Goal: Information Seeking & Learning: Learn about a topic

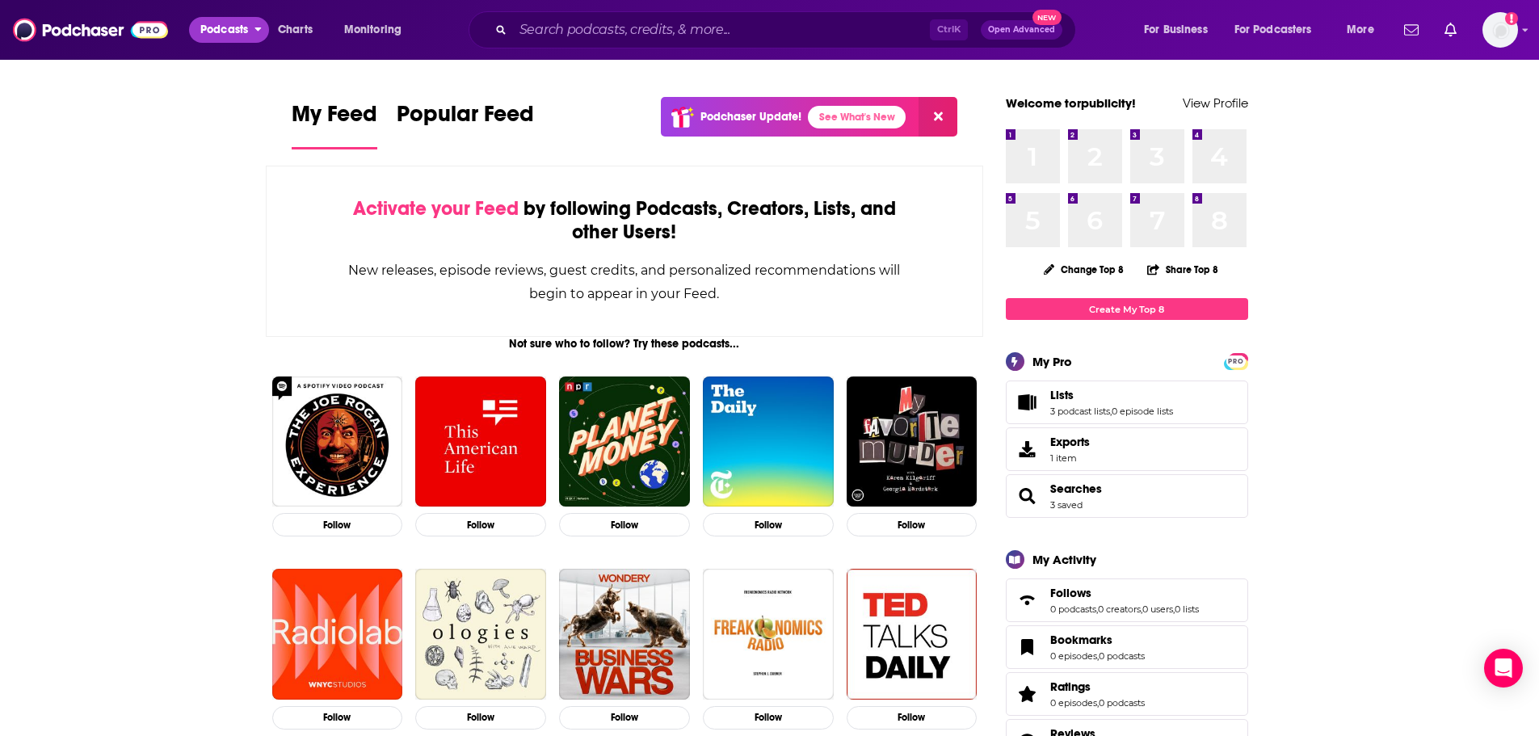
click at [260, 32] on icon "open menu" at bounding box center [258, 26] width 7 height 11
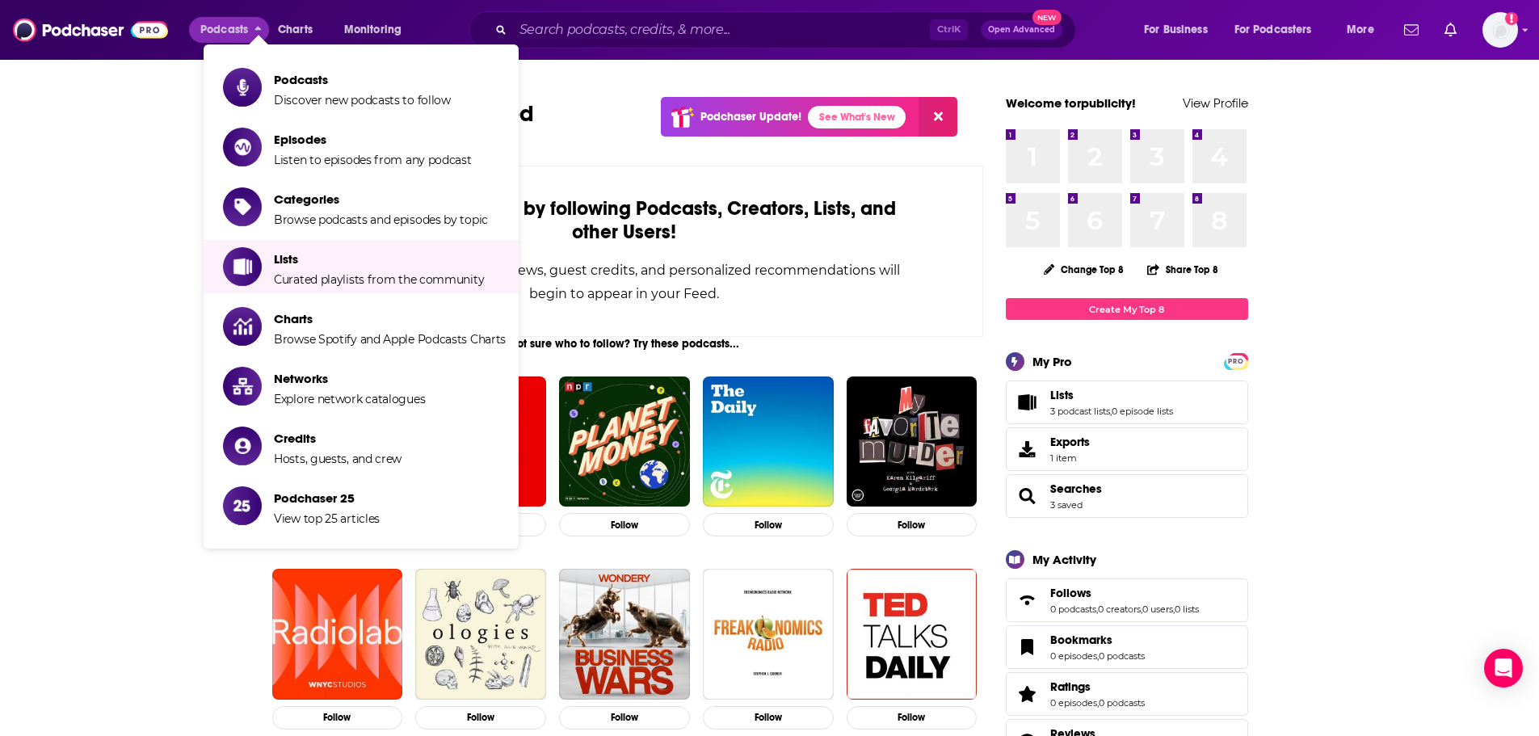
click at [425, 292] on li "Lists Curated playlists from the community" at bounding box center [361, 266] width 315 height 53
click at [410, 276] on span "Curated playlists from the community" at bounding box center [379, 279] width 210 height 15
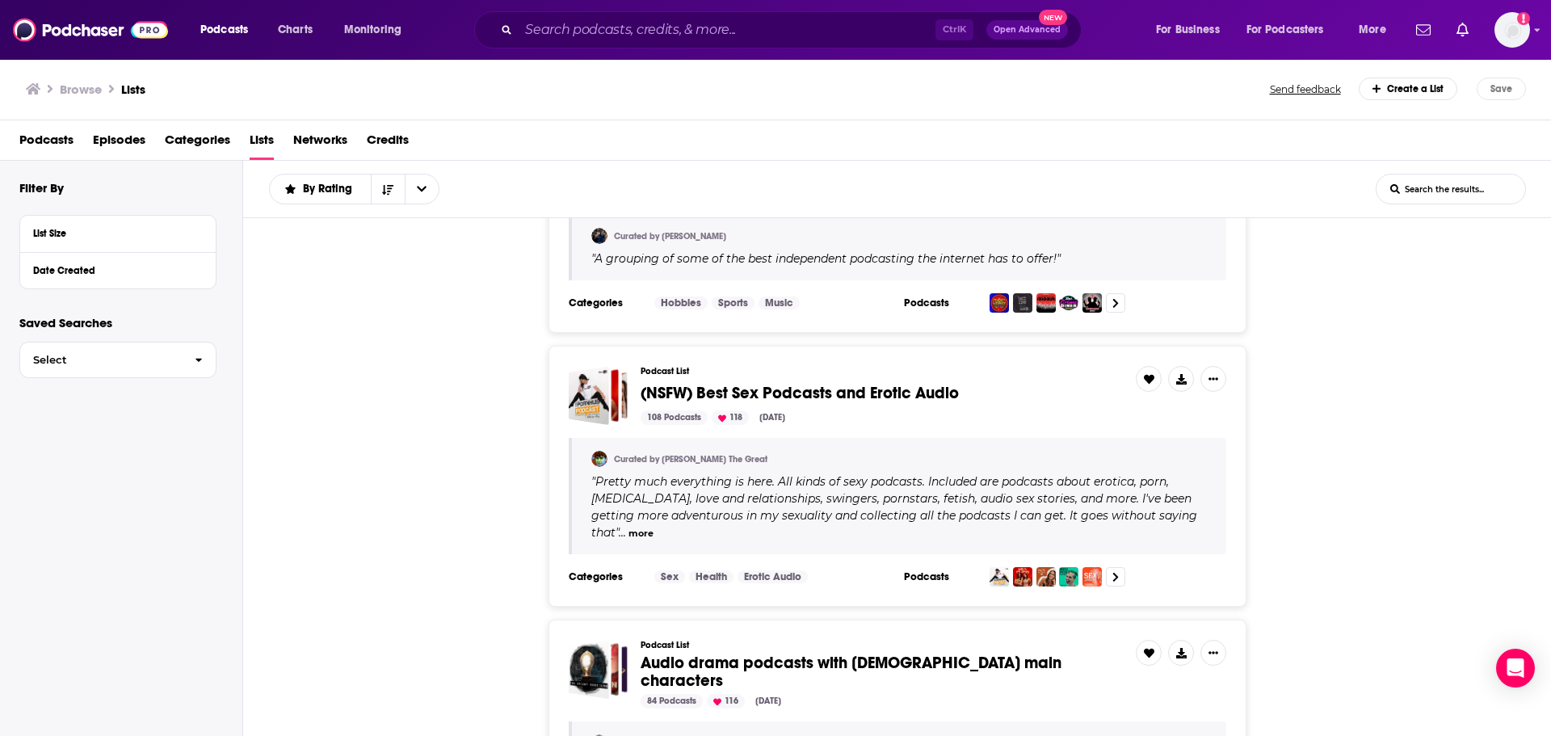
scroll to position [889, 0]
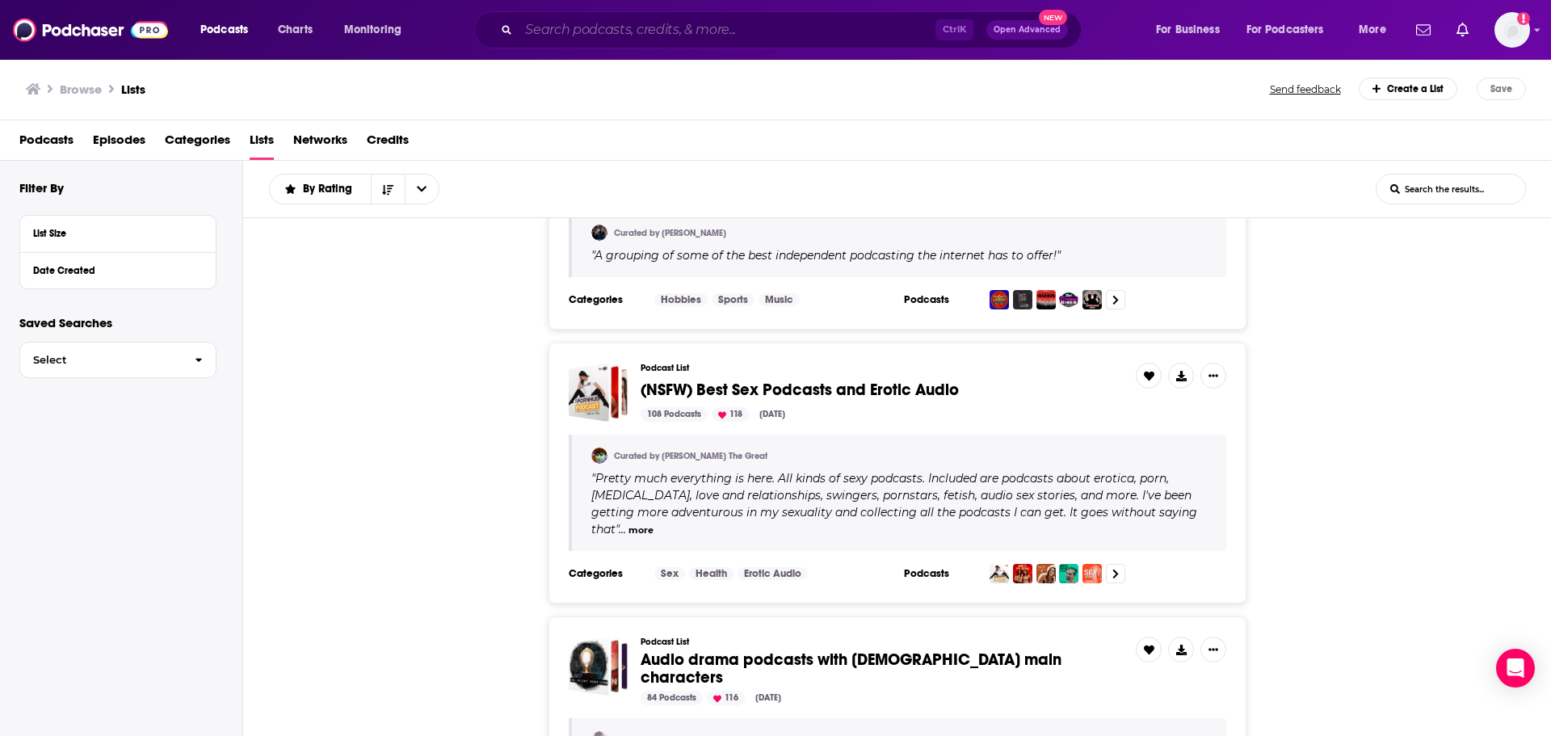
click at [638, 19] on input "Search podcasts, credits, & more..." at bounding box center [727, 30] width 417 height 26
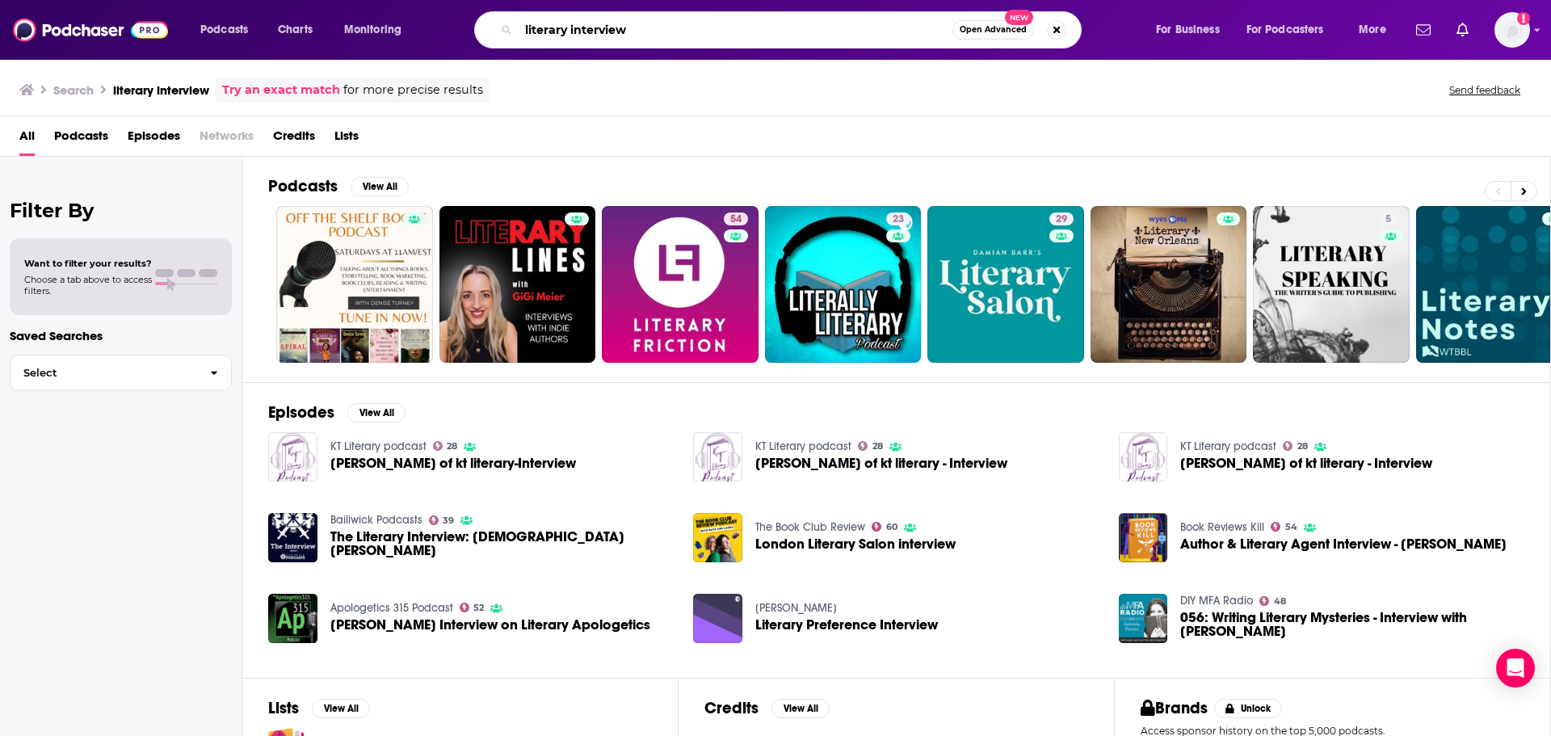
click at [562, 27] on input "literary interview" at bounding box center [736, 30] width 434 height 26
click at [537, 99] on div "Search literary interview Try an exact match for more precise results Send feed…" at bounding box center [772, 90] width 1506 height 25
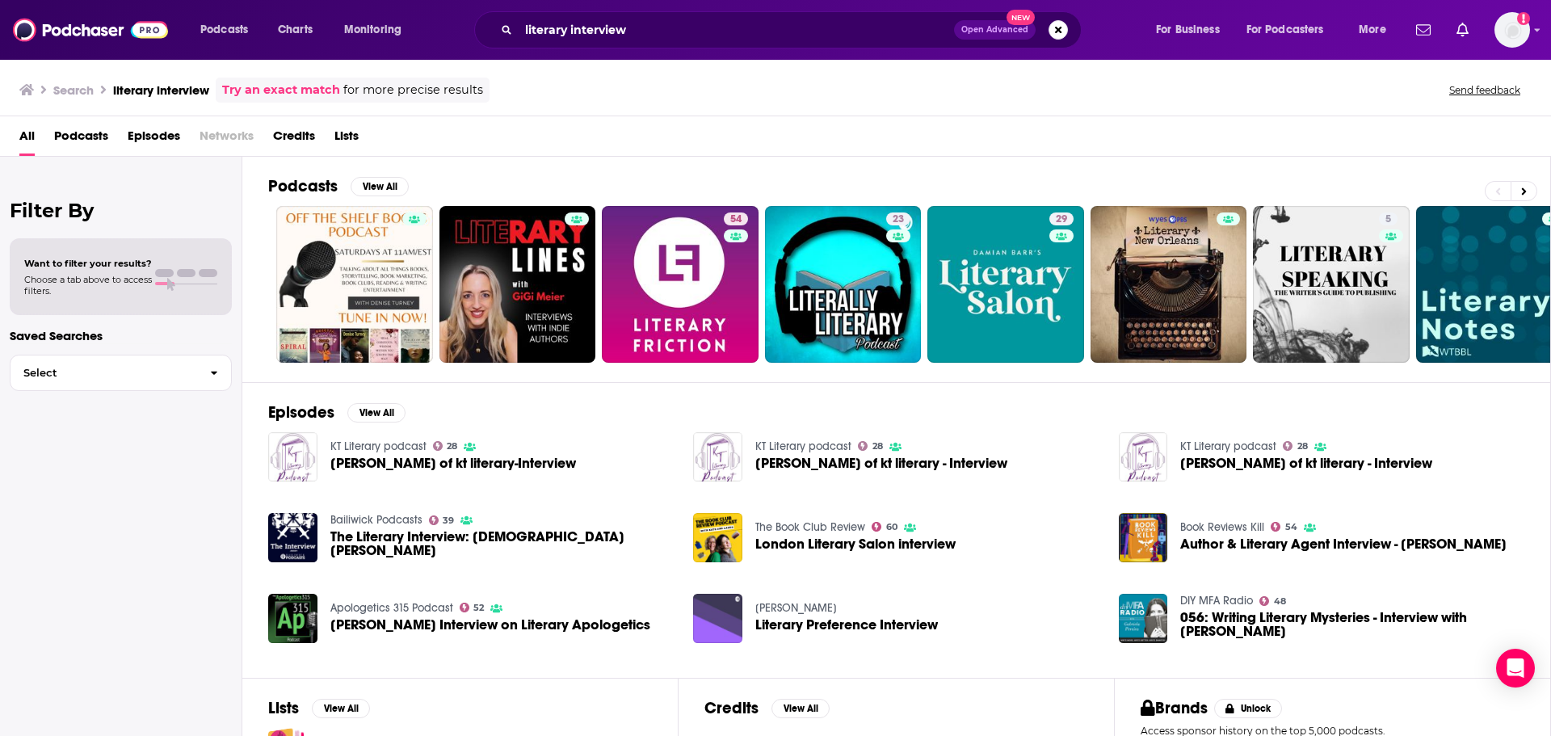
scroll to position [124, 0]
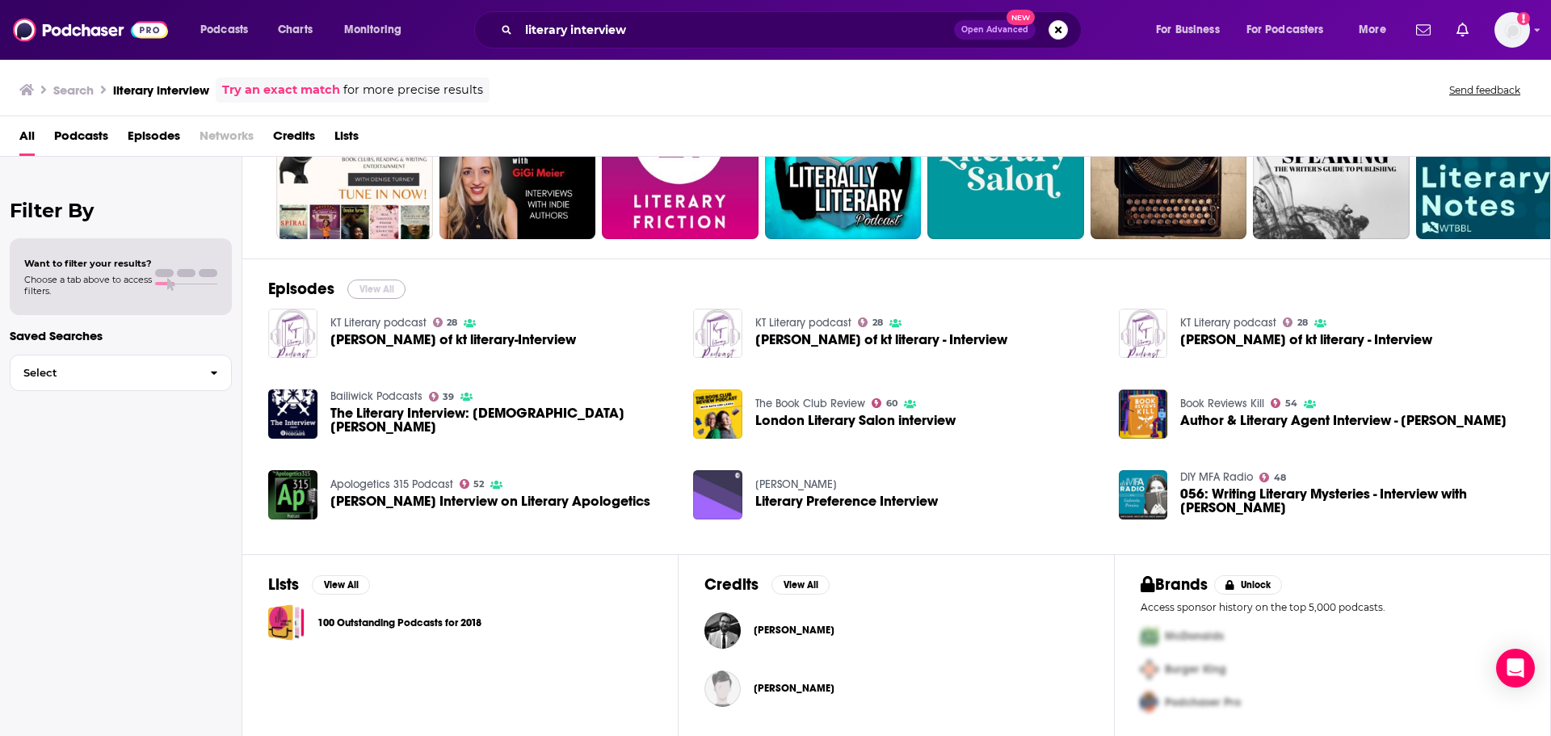
click at [369, 289] on button "View All" at bounding box center [376, 289] width 58 height 19
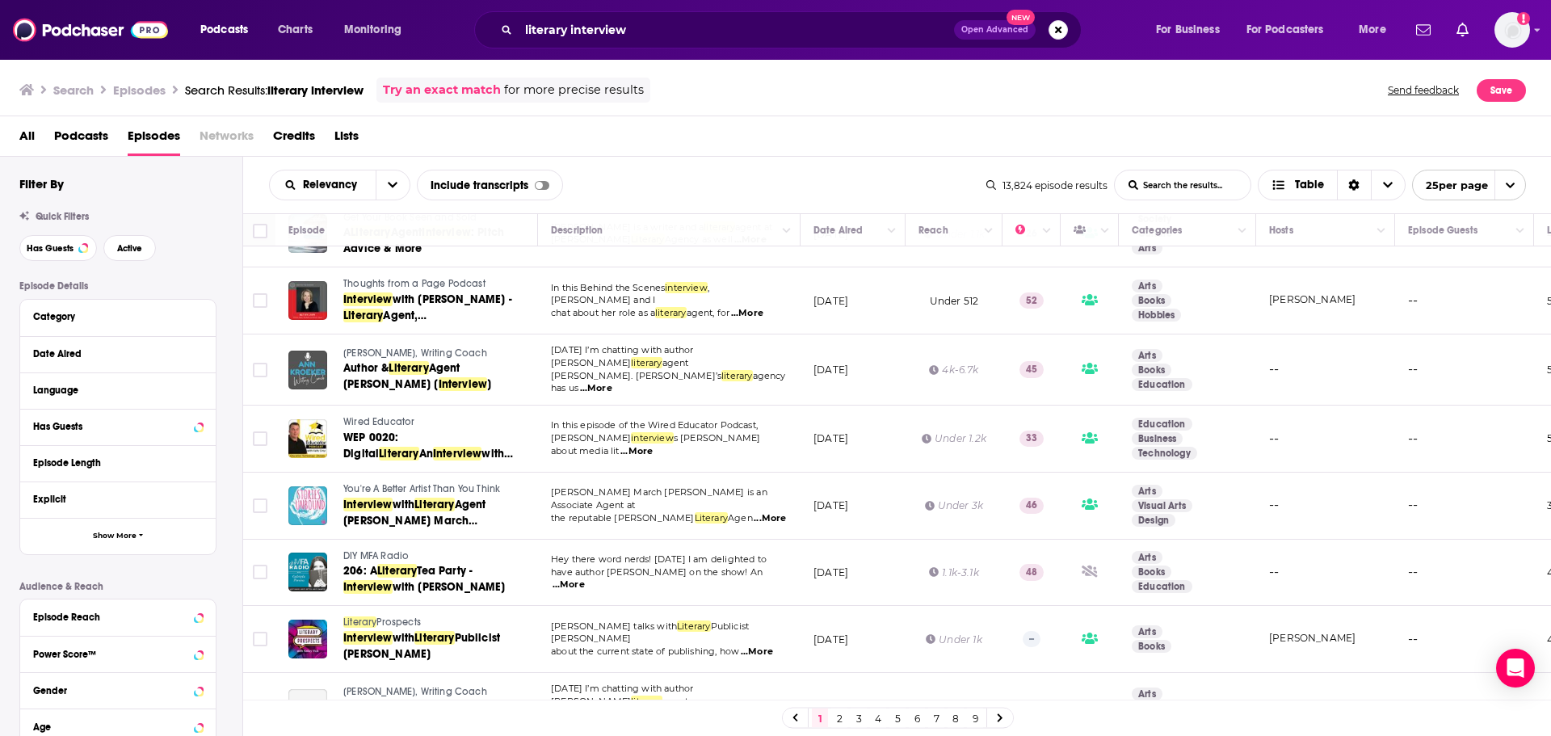
scroll to position [808, 0]
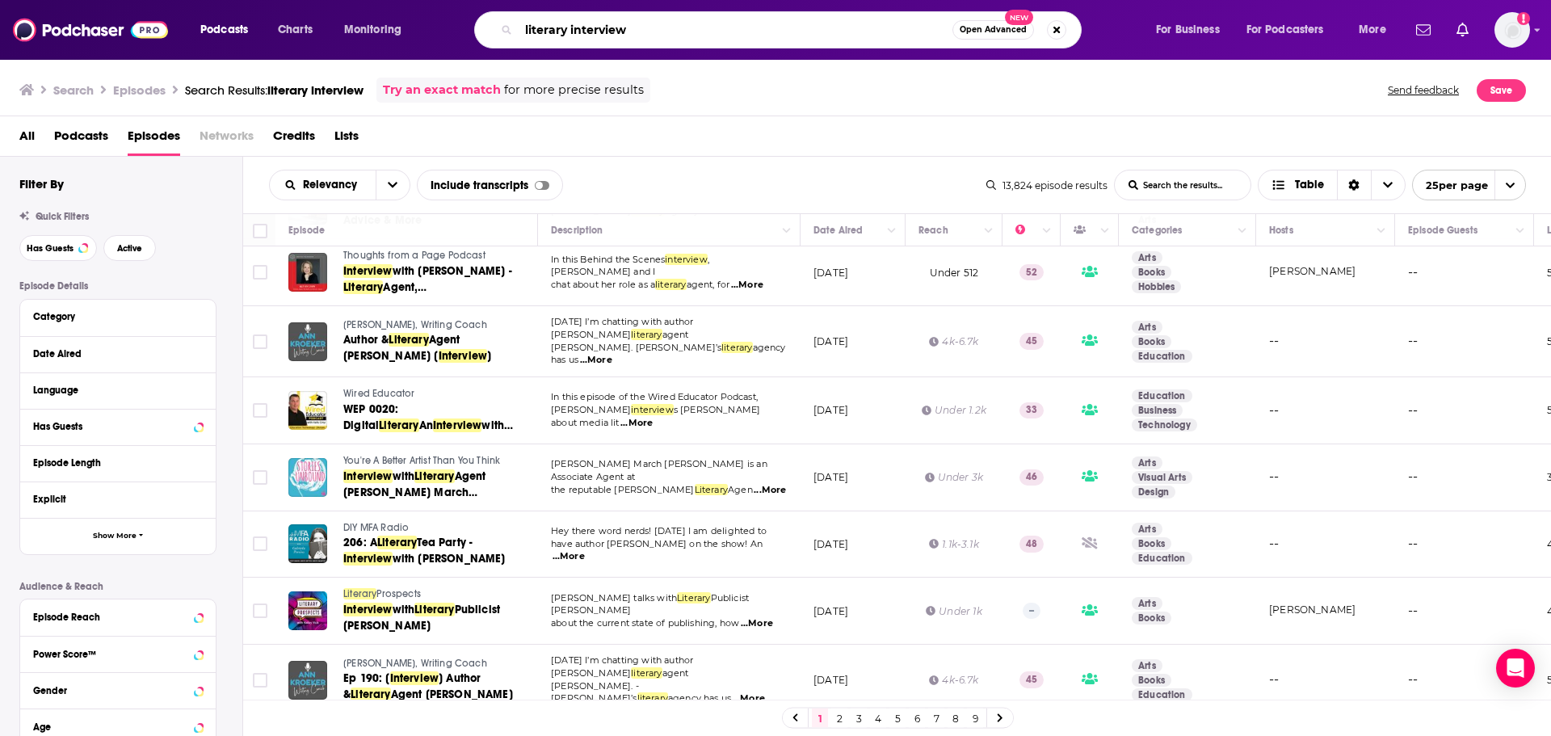
click at [541, 21] on input "literary interview" at bounding box center [736, 30] width 434 height 26
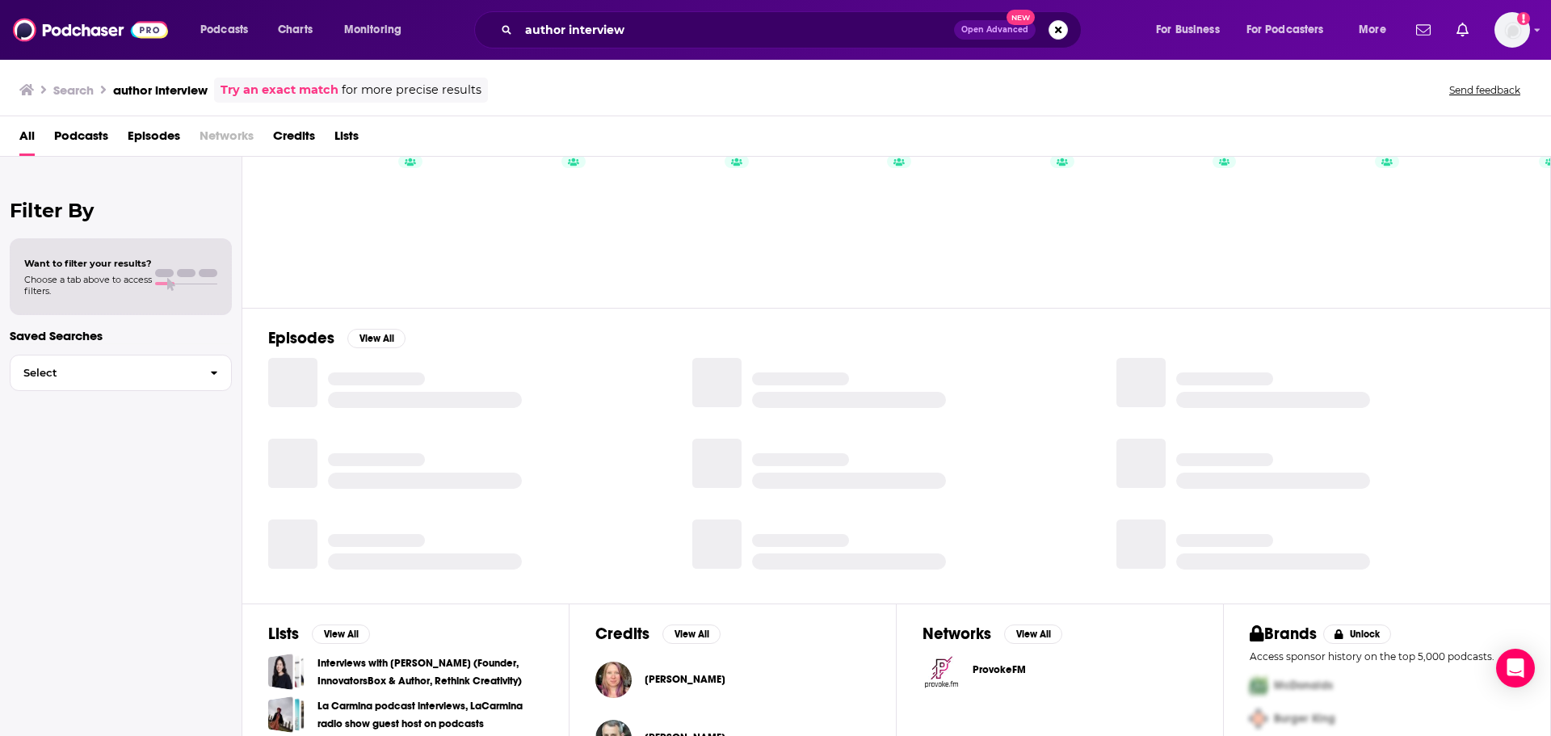
scroll to position [177, 0]
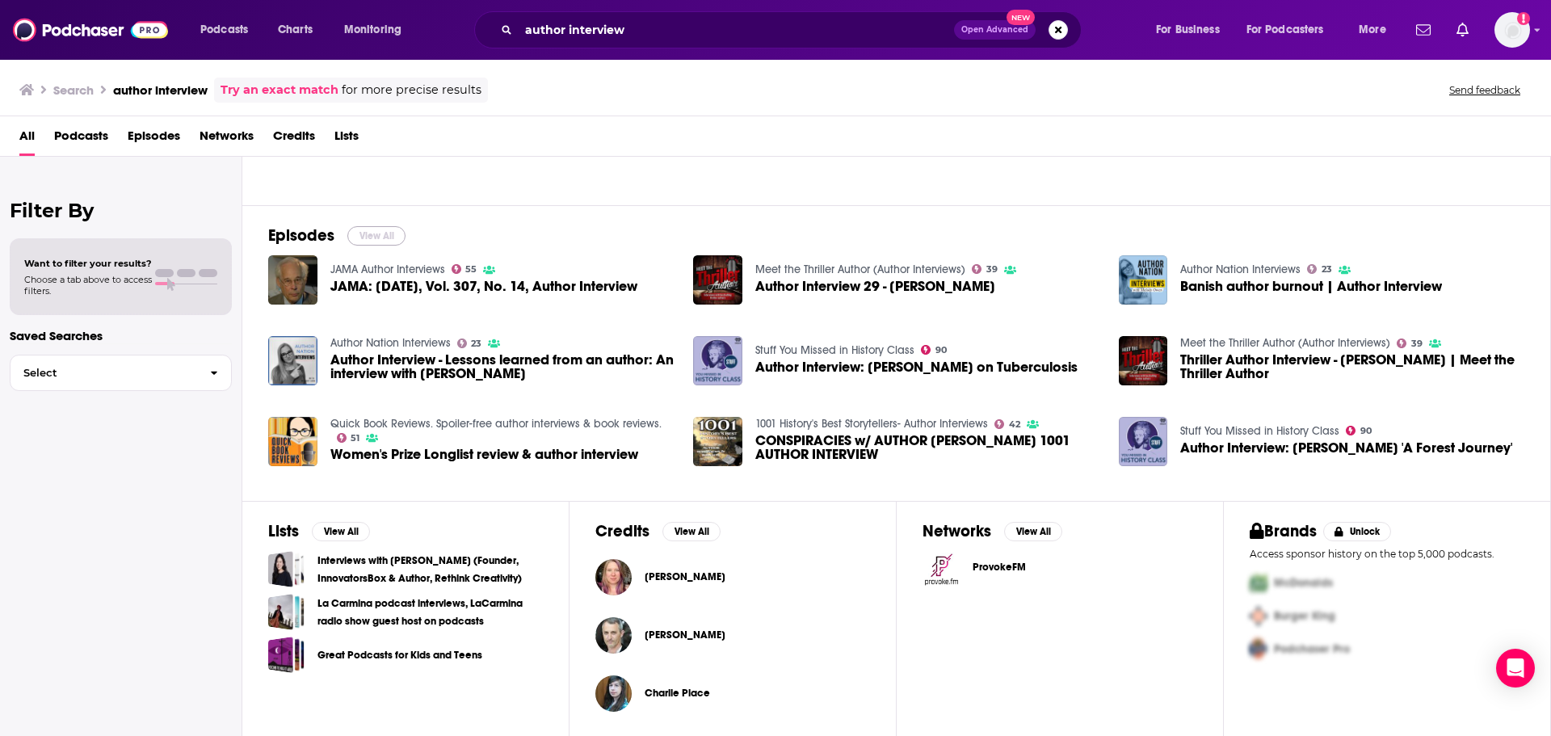
click at [375, 234] on button "View All" at bounding box center [376, 235] width 58 height 19
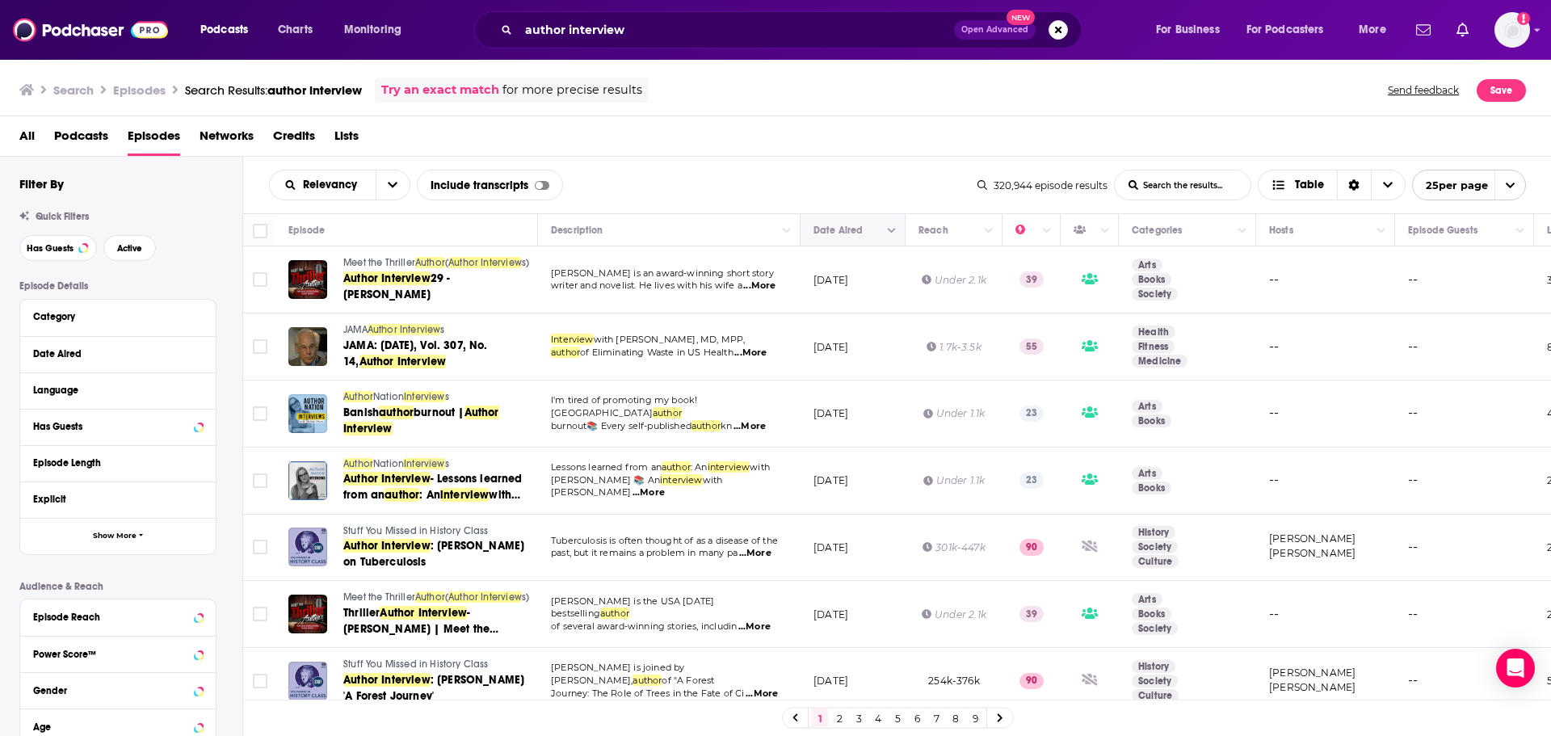
click at [862, 231] on button "Move" at bounding box center [851, 230] width 78 height 19
click at [886, 227] on button "Column Actions" at bounding box center [891, 230] width 19 height 19
click at [886, 221] on div at bounding box center [775, 368] width 1551 height 736
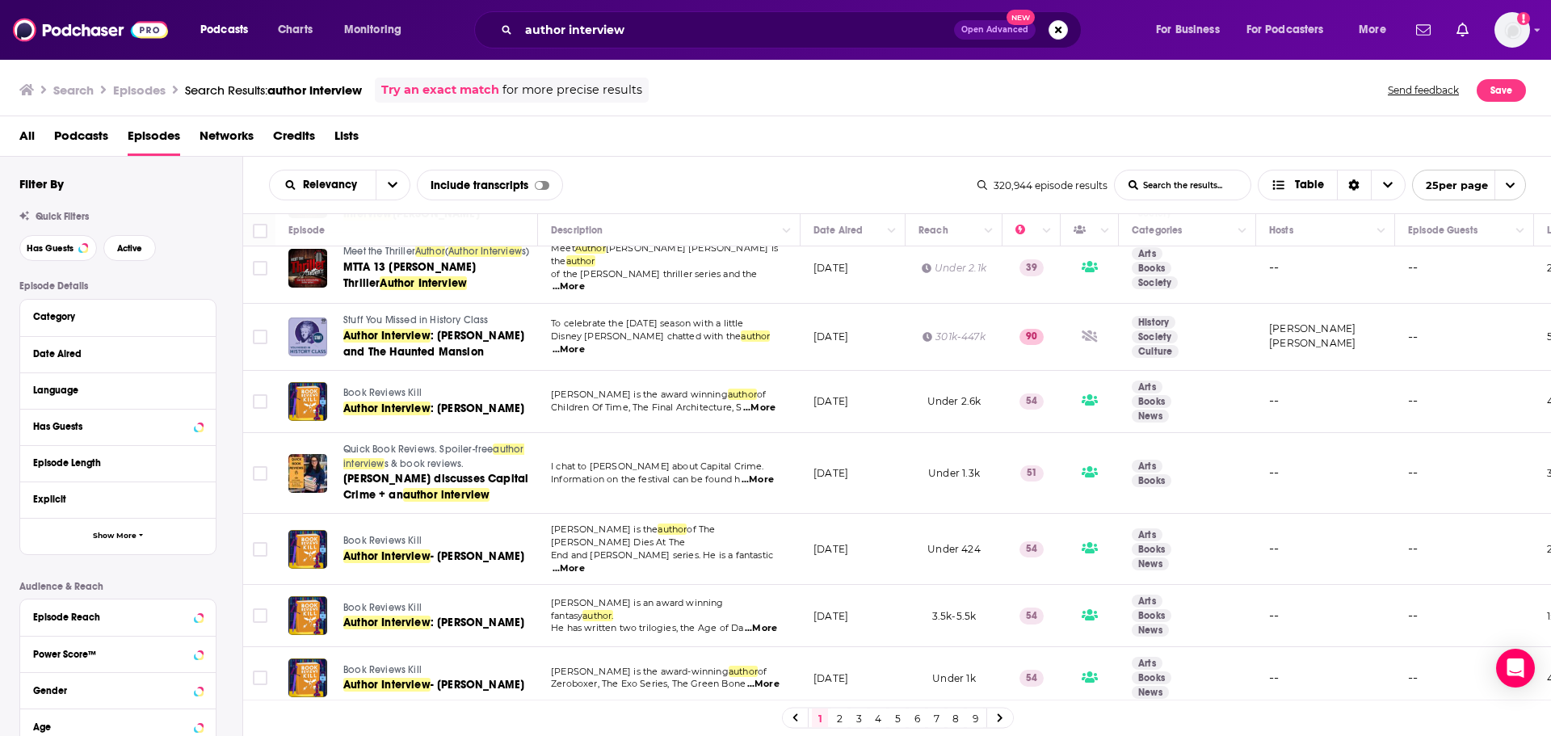
scroll to position [1239, 0]
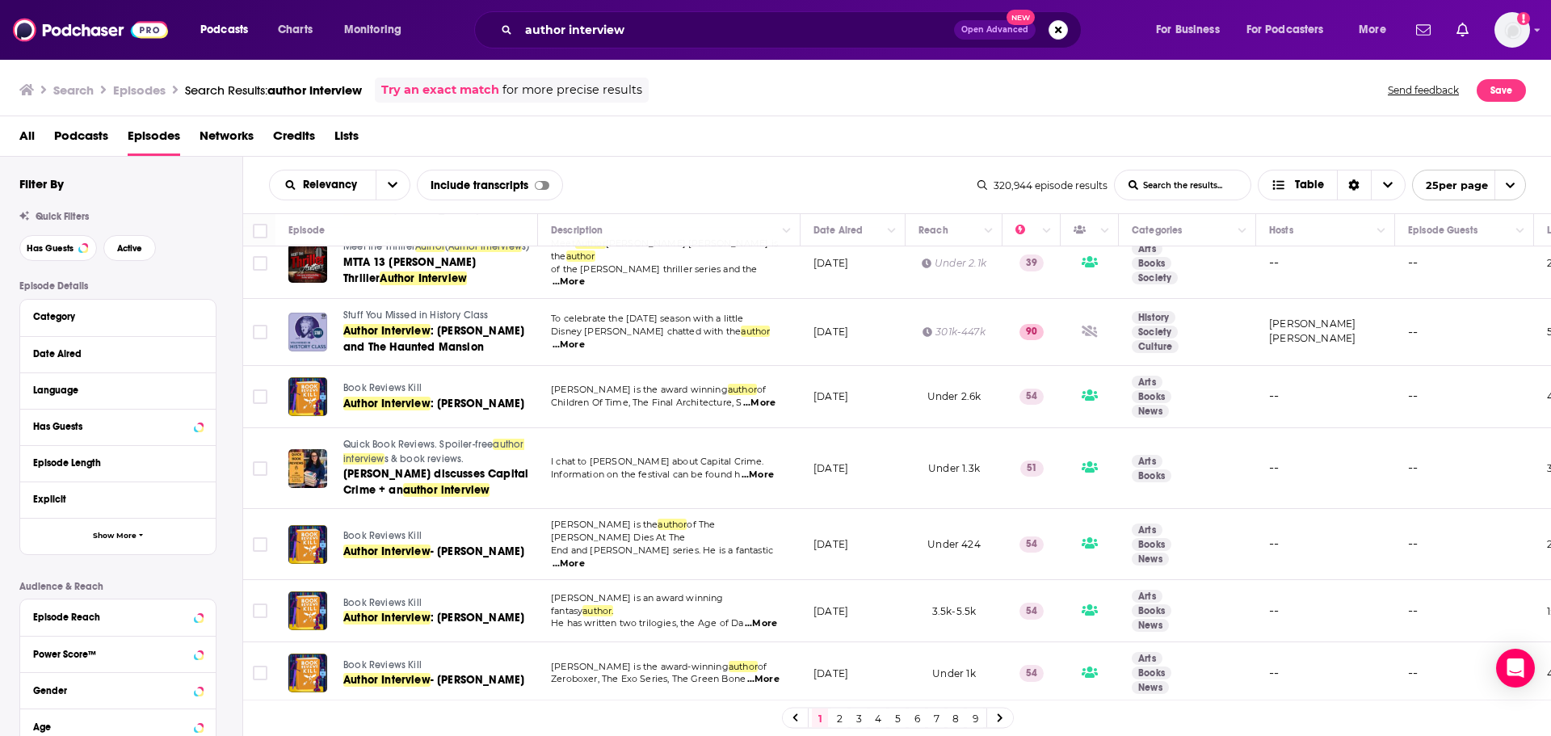
click at [1001, 722] on icon at bounding box center [1000, 718] width 6 height 10
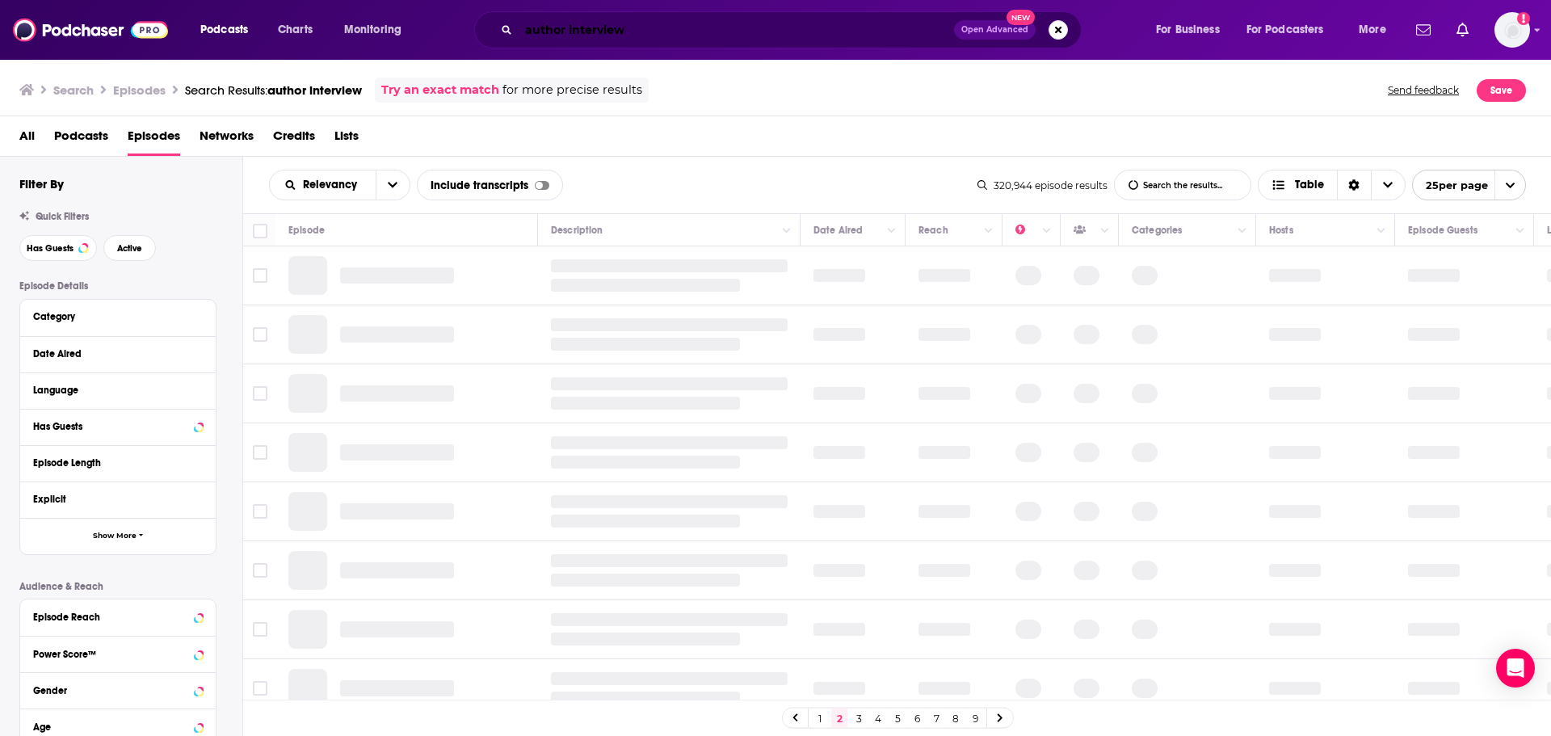
click at [730, 32] on input "author interview" at bounding box center [737, 30] width 436 height 26
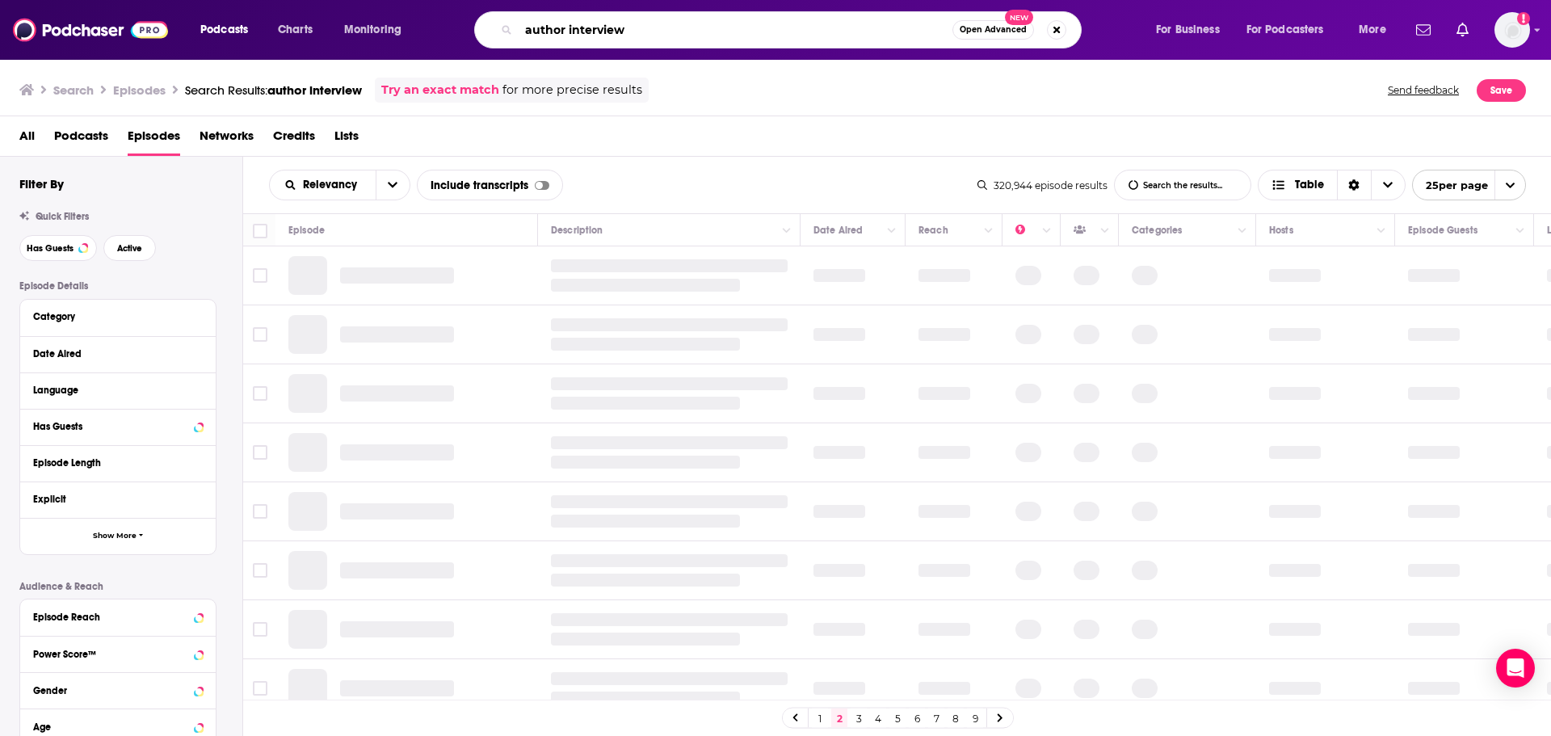
click at [730, 32] on input "author interview" at bounding box center [736, 30] width 434 height 26
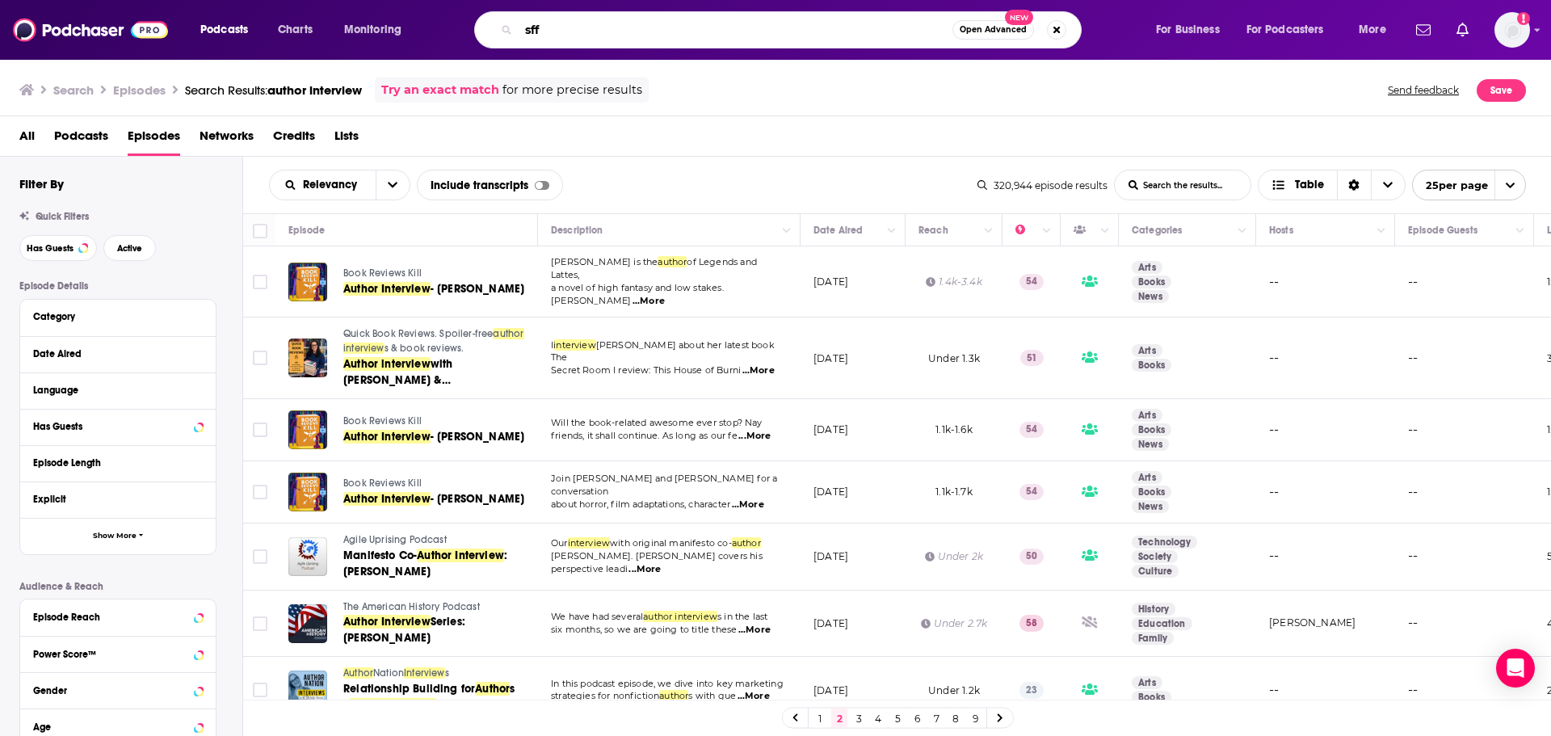
type input "sff"
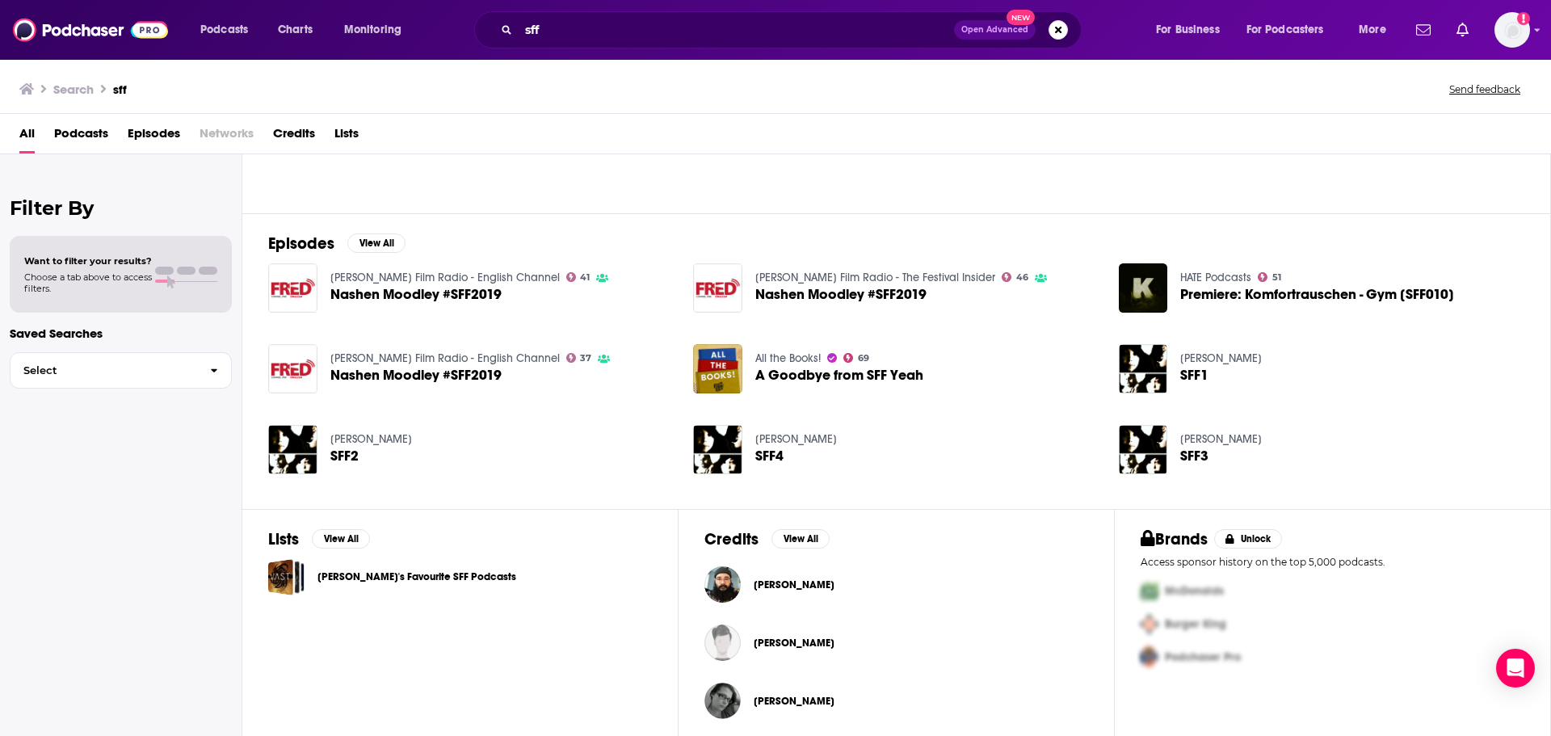
scroll to position [177, 0]
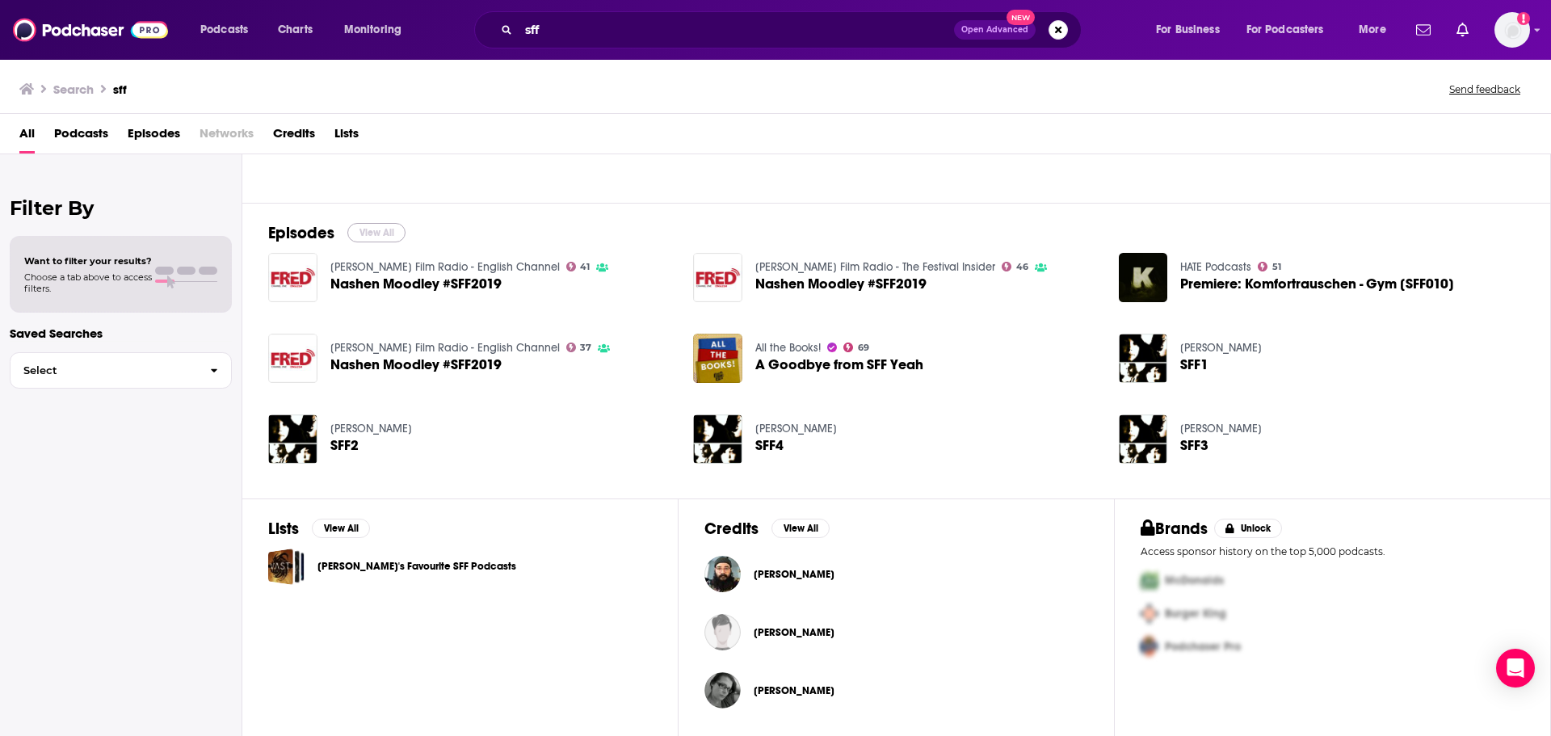
click at [360, 237] on button "View All" at bounding box center [376, 232] width 58 height 19
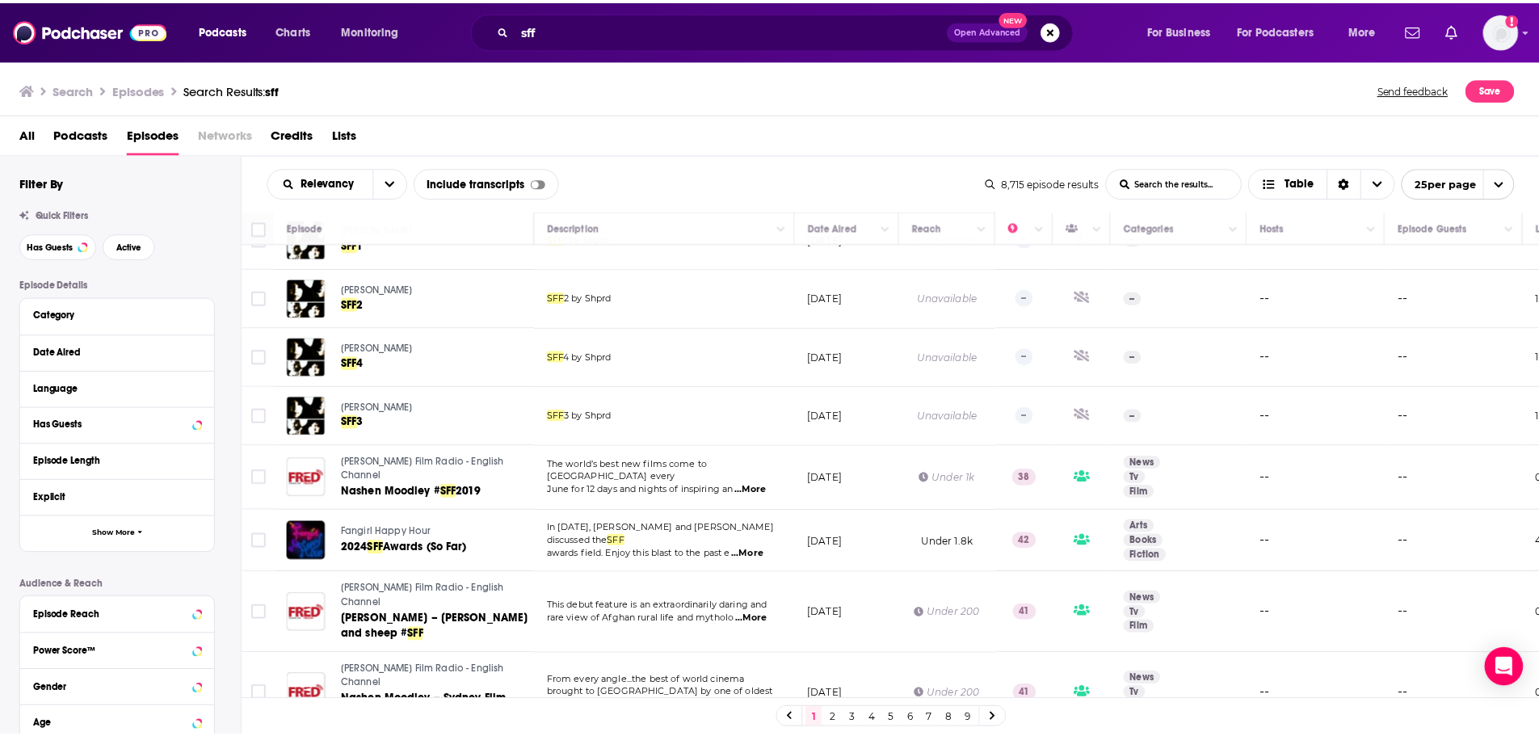
scroll to position [404, 0]
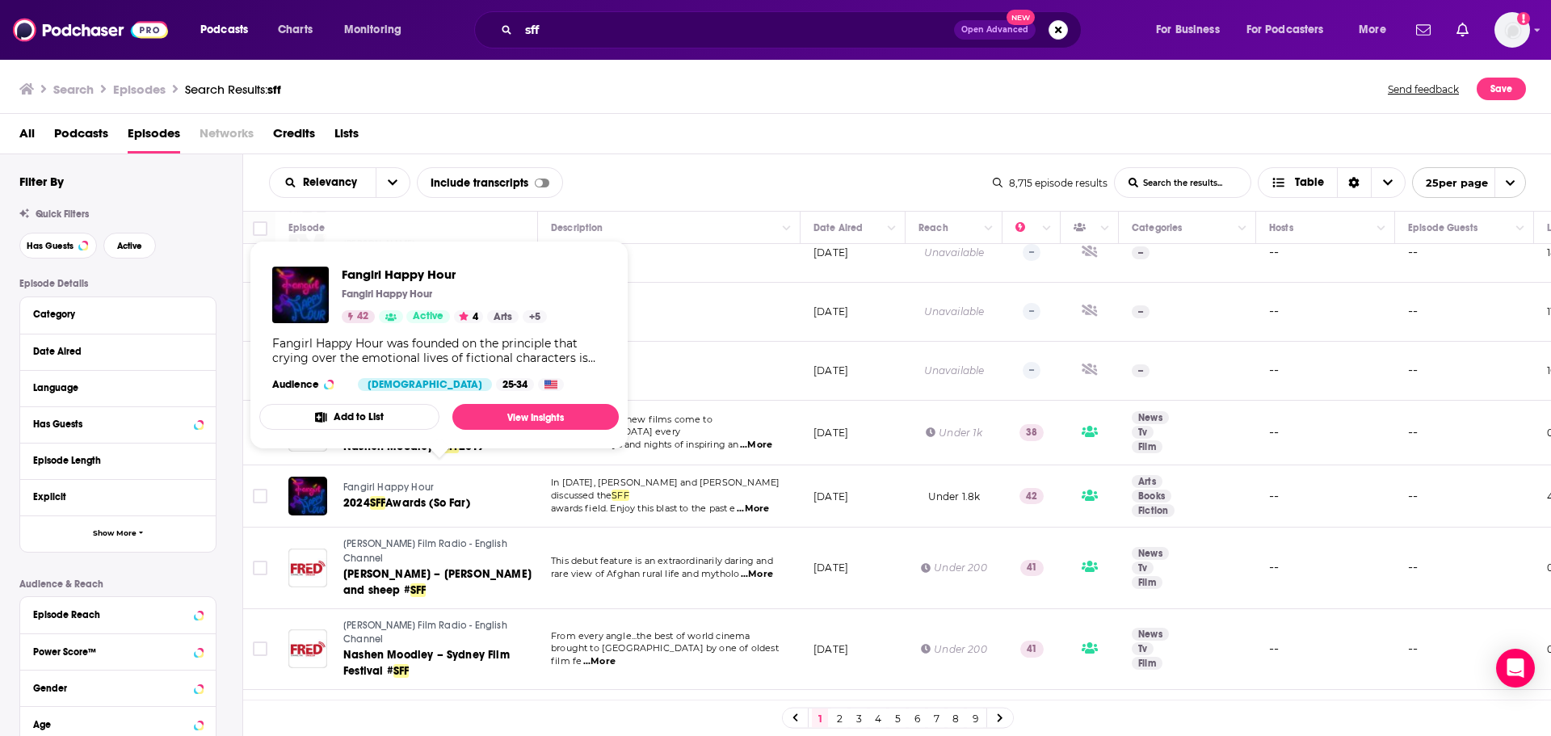
click at [389, 482] on span "Fangirl Happy Hour" at bounding box center [388, 487] width 90 height 11
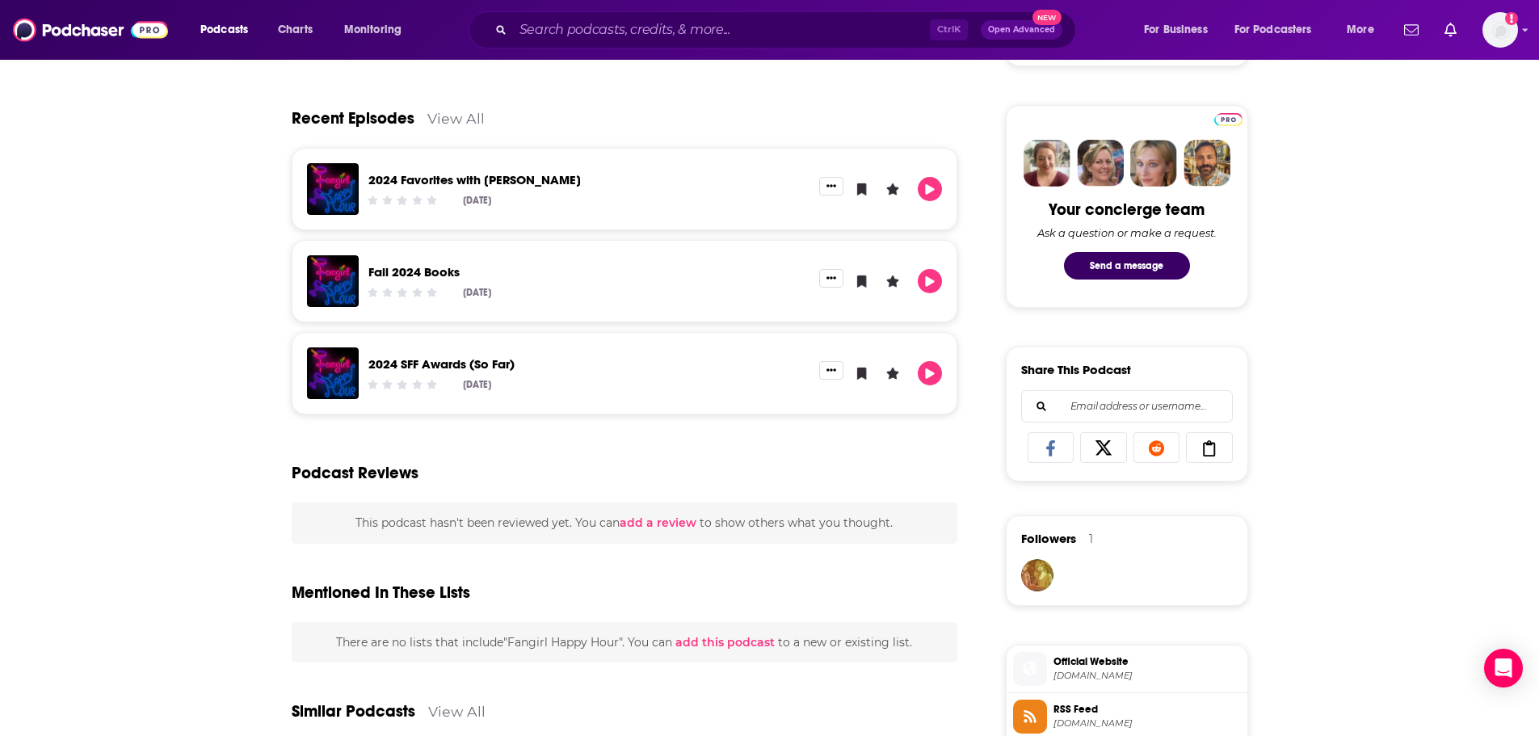
scroll to position [727, 0]
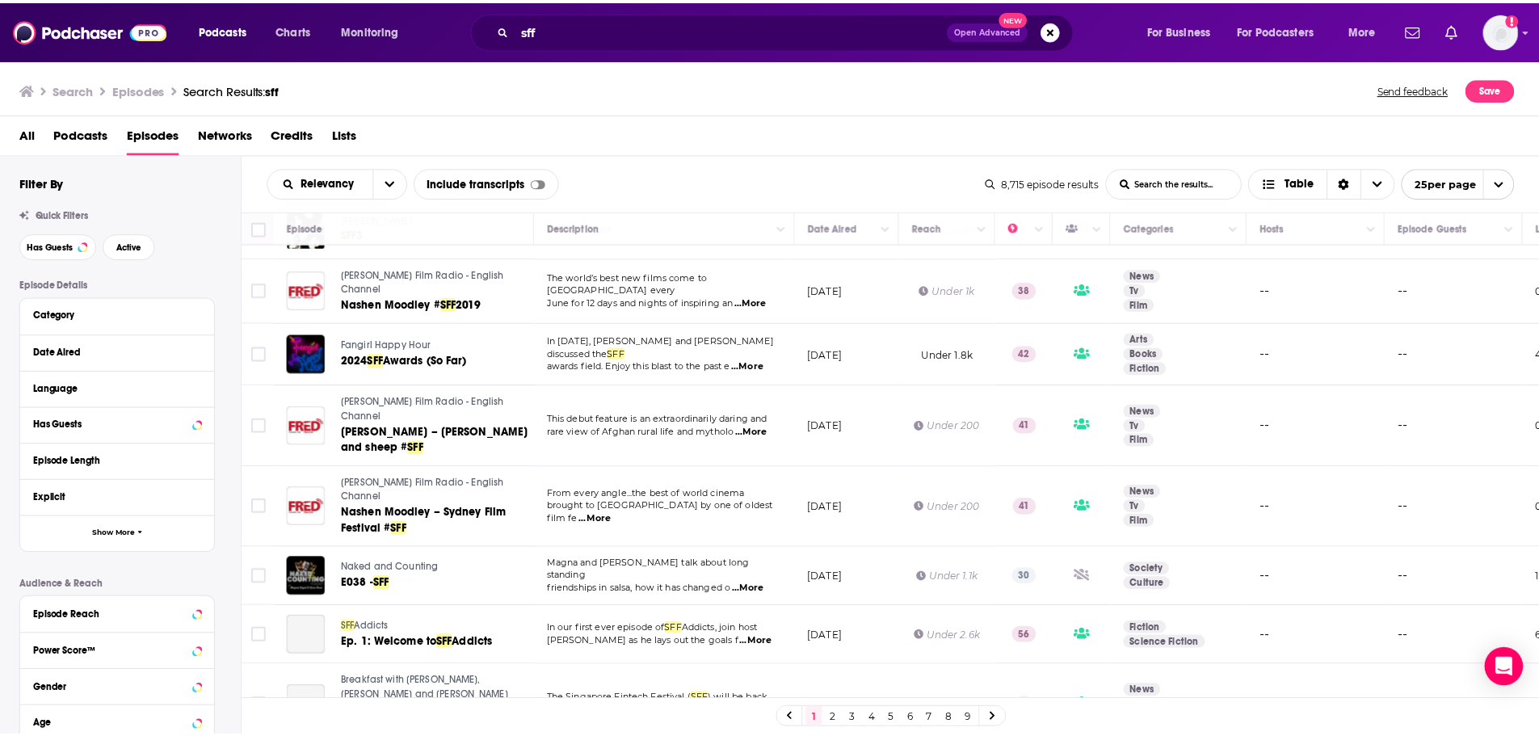
scroll to position [727, 0]
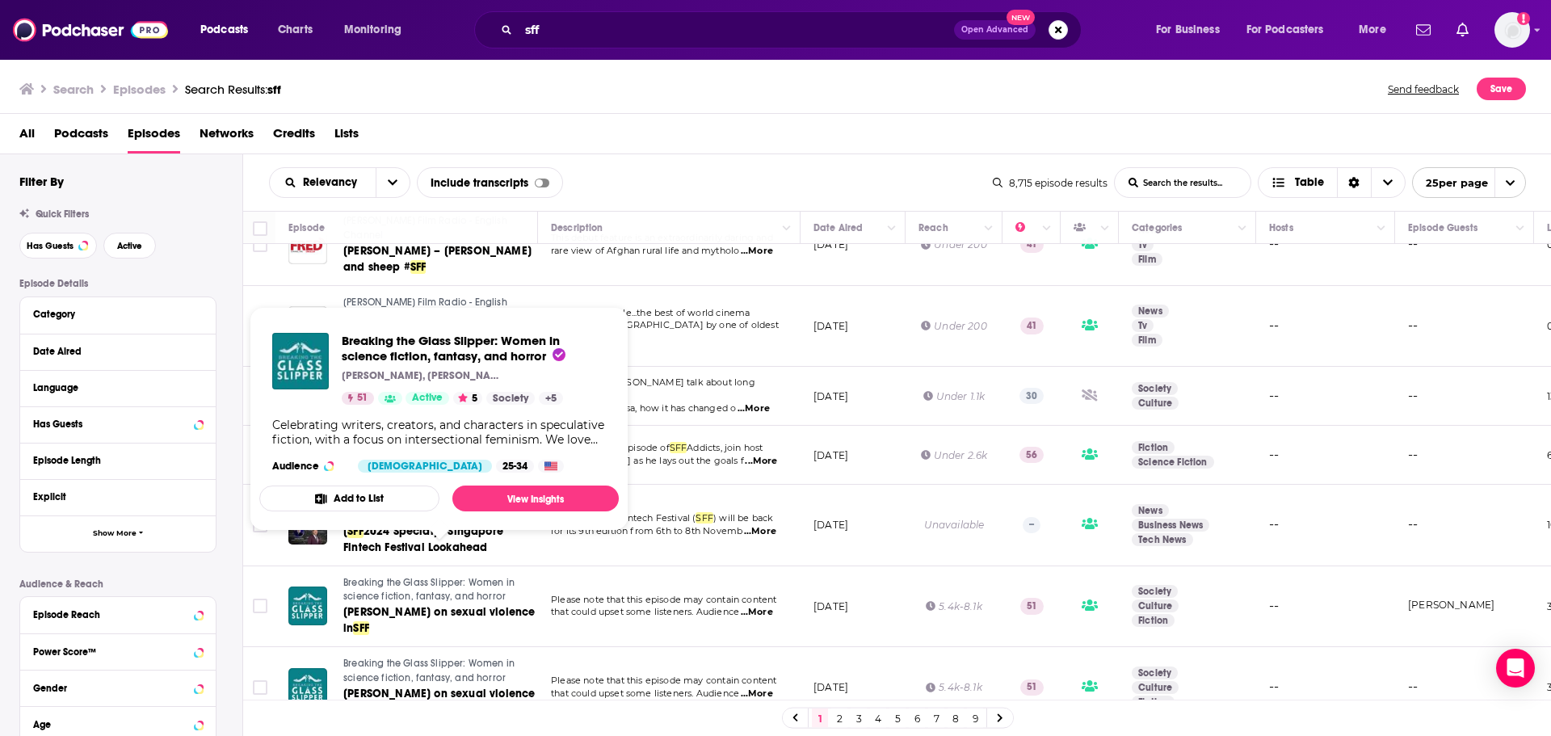
click at [464, 535] on span "Breaking the Glass Slipper: Women in science fiction, fantasy, and horror [PERS…" at bounding box center [439, 418] width 379 height 243
click at [462, 577] on span "Breaking the Glass Slipper: Women in science fiction, fantasy, and horror" at bounding box center [428, 590] width 171 height 26
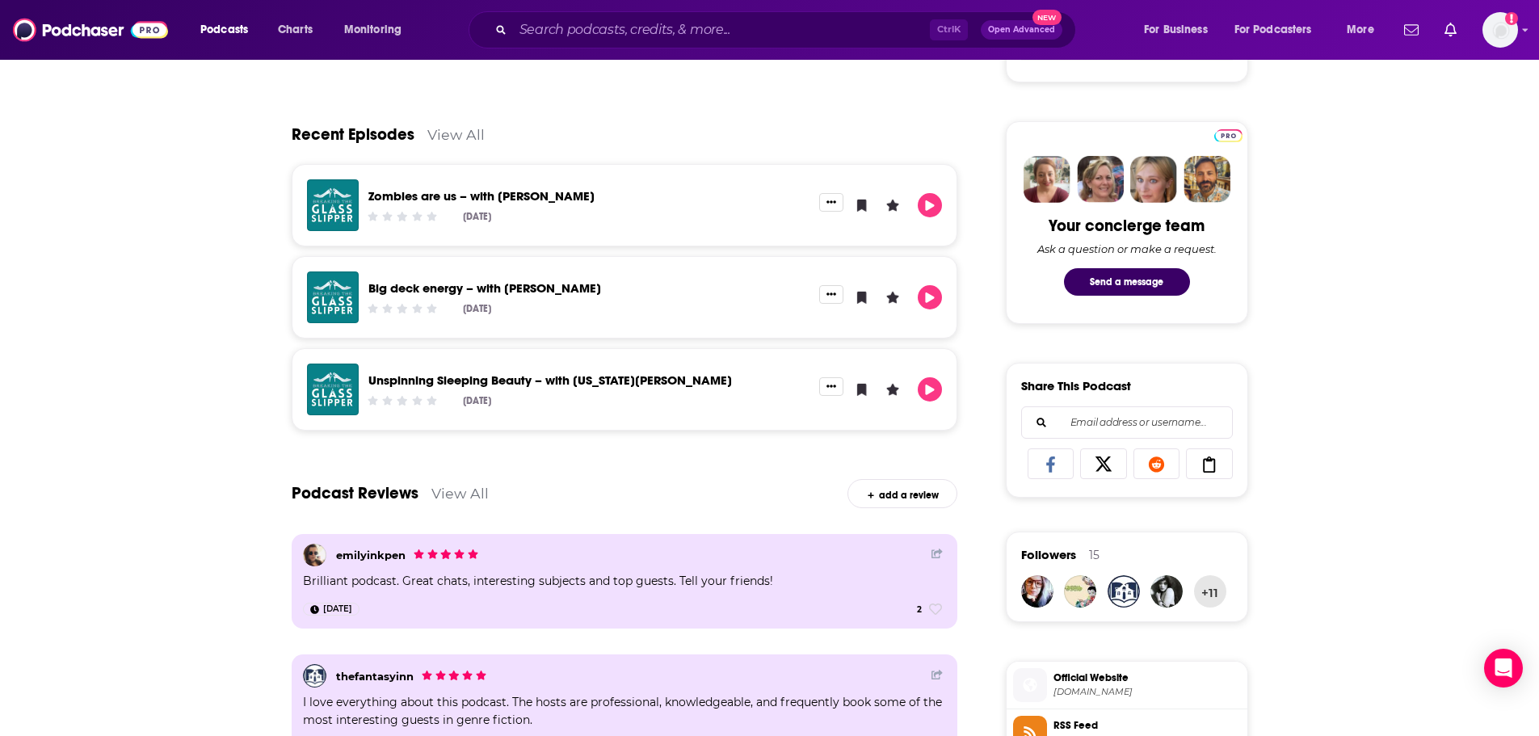
scroll to position [727, 0]
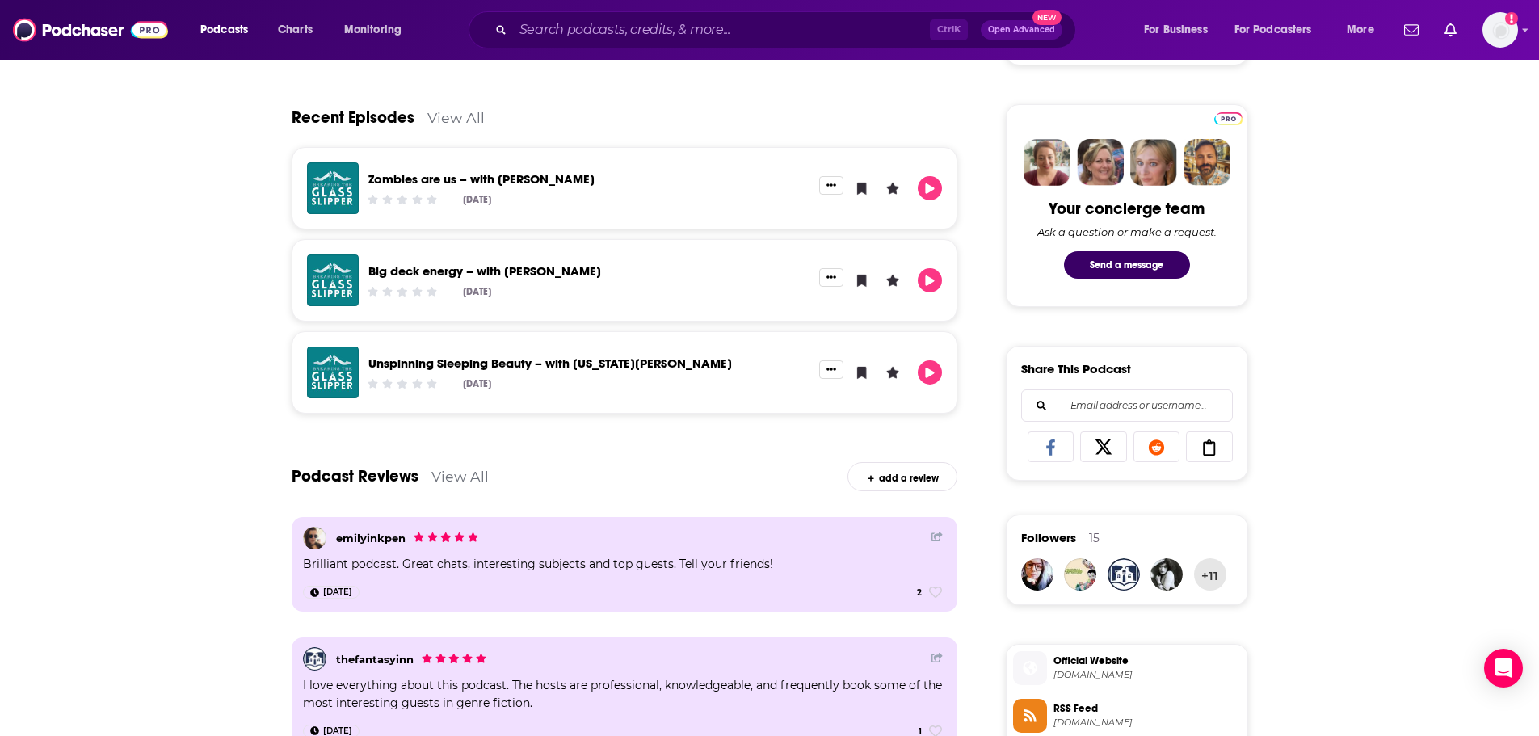
click at [431, 118] on link "View All" at bounding box center [455, 117] width 57 height 17
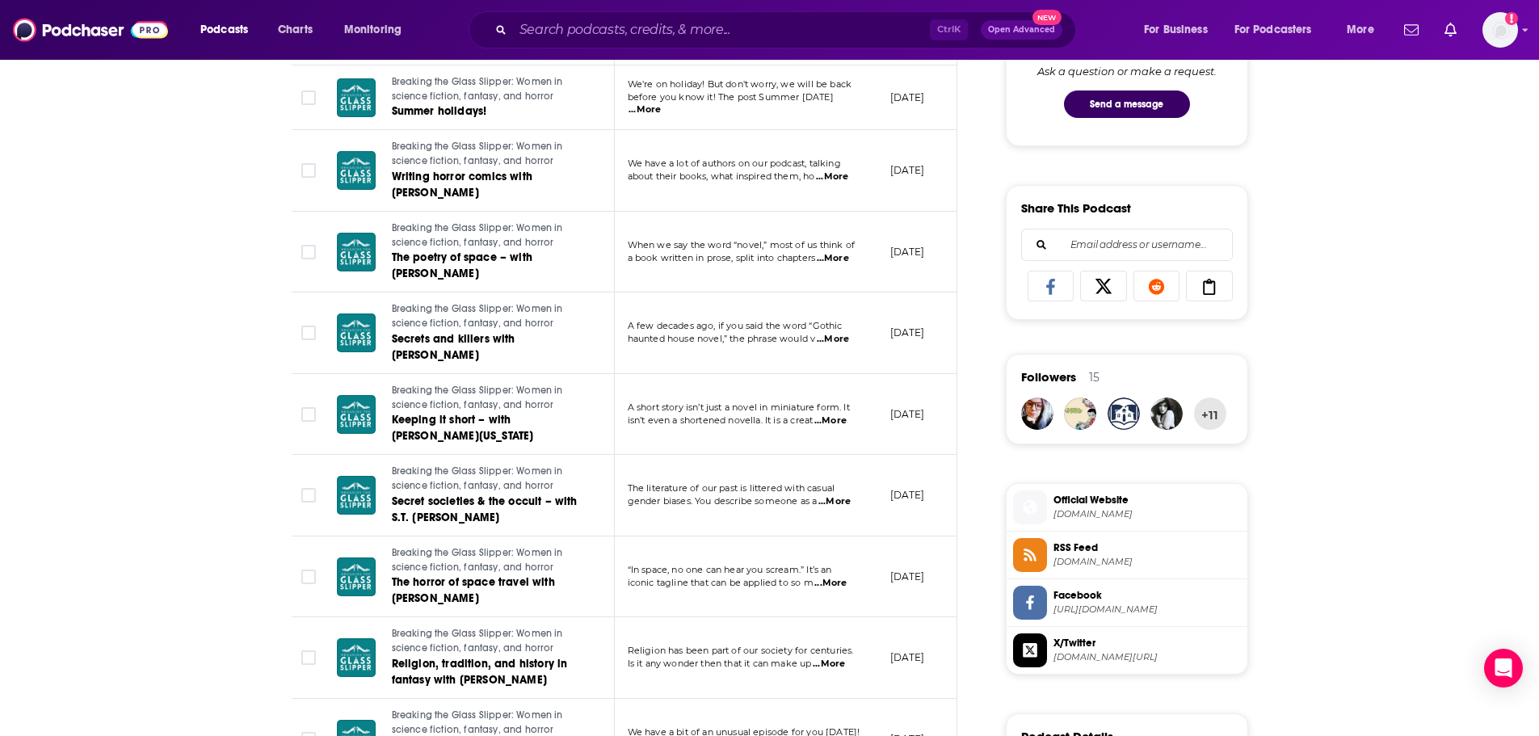
scroll to position [889, 0]
